Goal: Task Accomplishment & Management: Complete application form

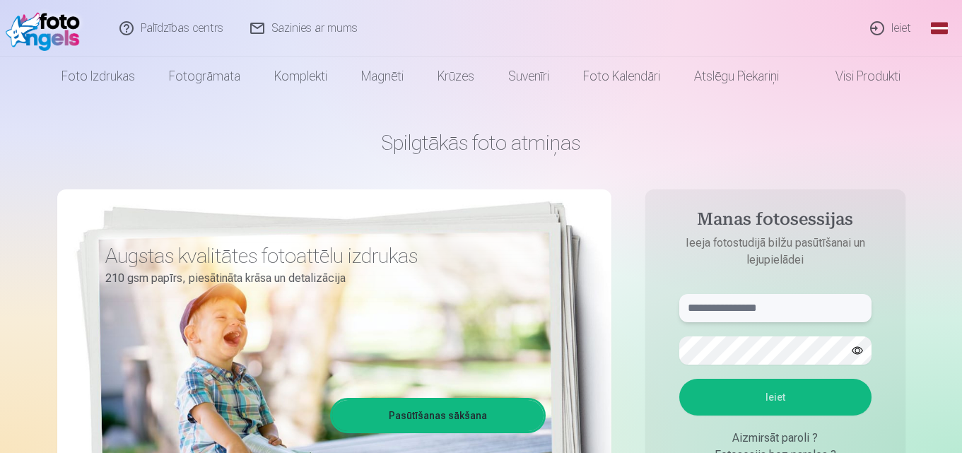
click at [760, 310] on input "text" at bounding box center [775, 308] width 192 height 28
type input "*"
type input "**********"
click at [750, 397] on button "Ieiet" at bounding box center [775, 397] width 192 height 37
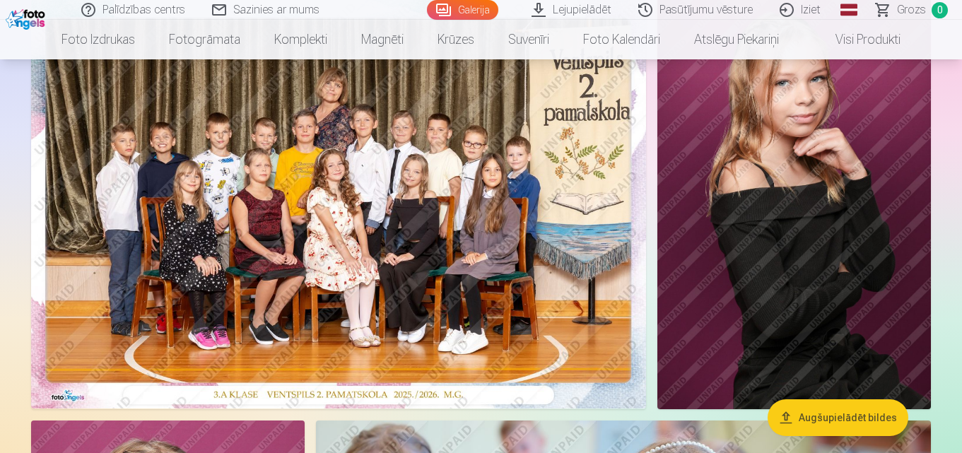
scroll to position [70, 0]
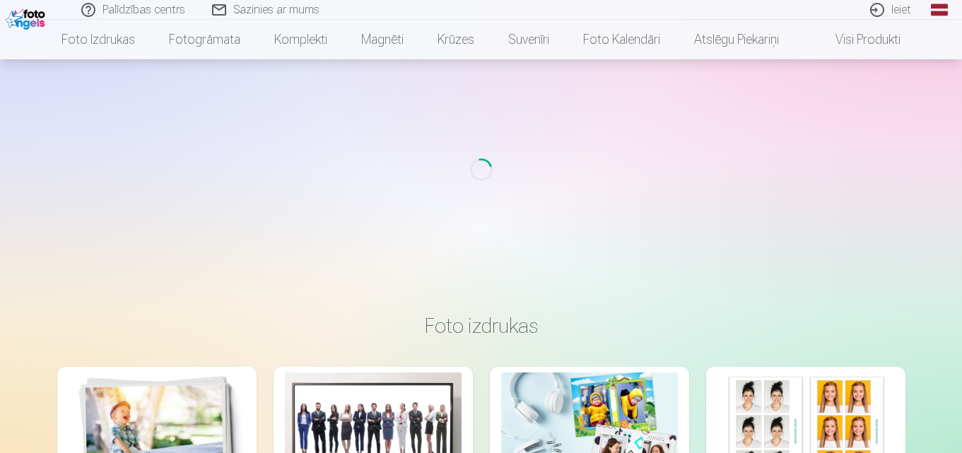
scroll to position [70, 0]
